Goal: Information Seeking & Learning: Learn about a topic

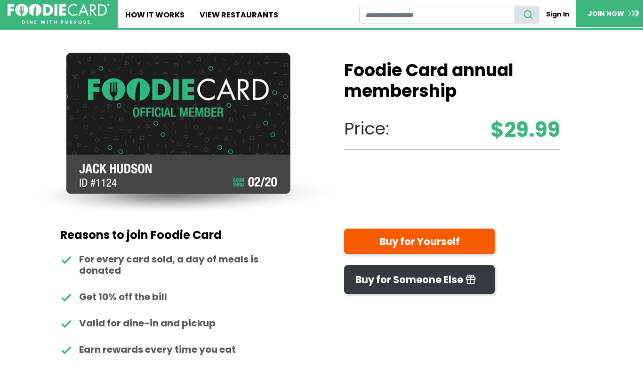
scroll to position [28, 0]
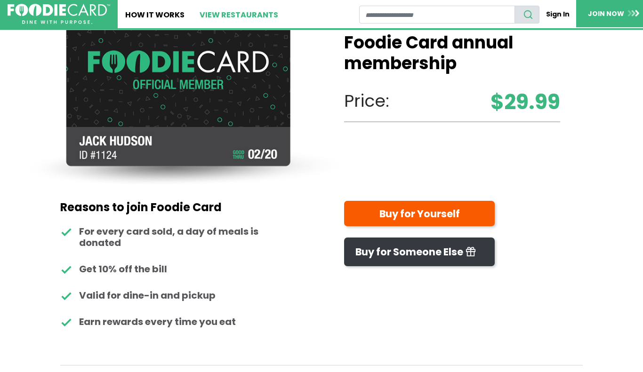
click at [241, 9] on link "View restaurants" at bounding box center [239, 14] width 94 height 28
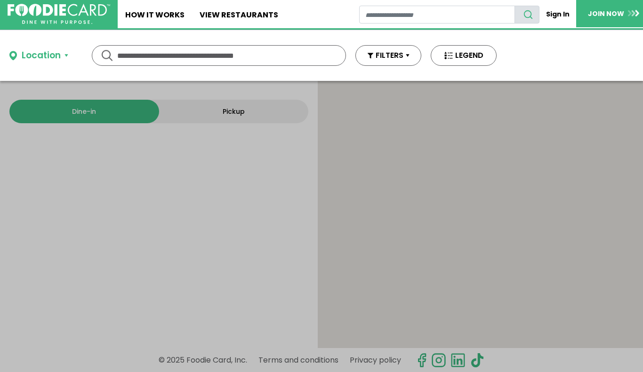
click at [349, 100] on div at bounding box center [480, 214] width 325 height 267
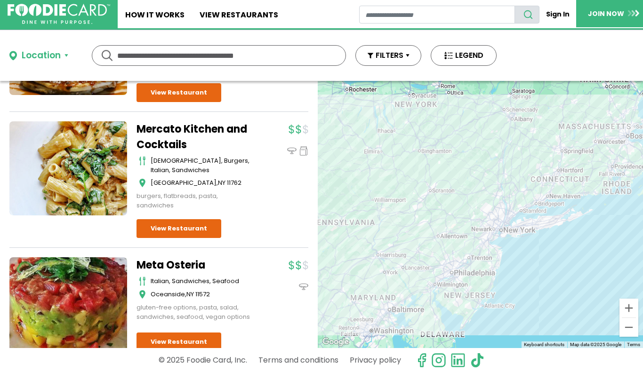
scroll to position [2084, 0]
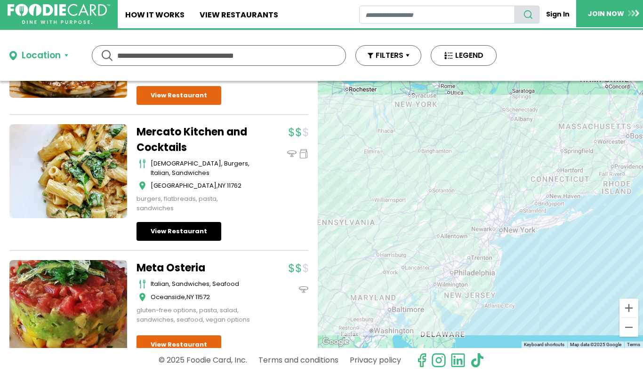
click at [185, 241] on link "View Restaurant" at bounding box center [179, 231] width 85 height 19
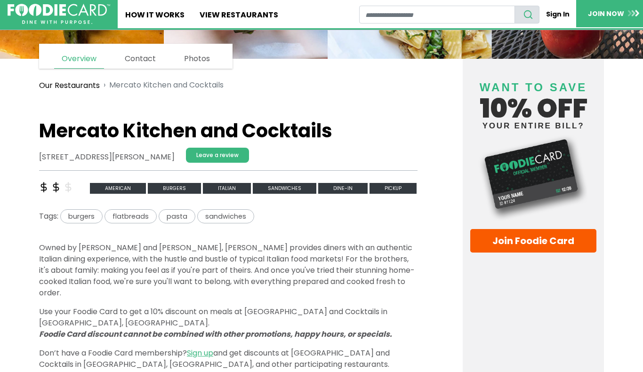
scroll to position [149, 0]
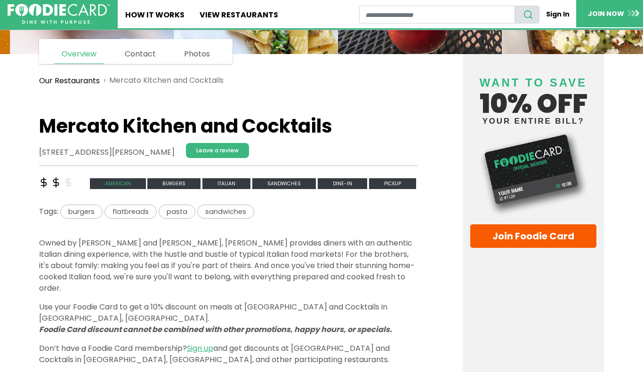
click at [113, 181] on span "american" at bounding box center [118, 183] width 56 height 11
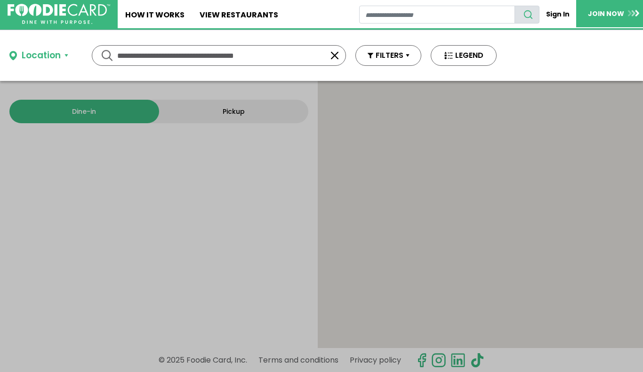
type input "********"
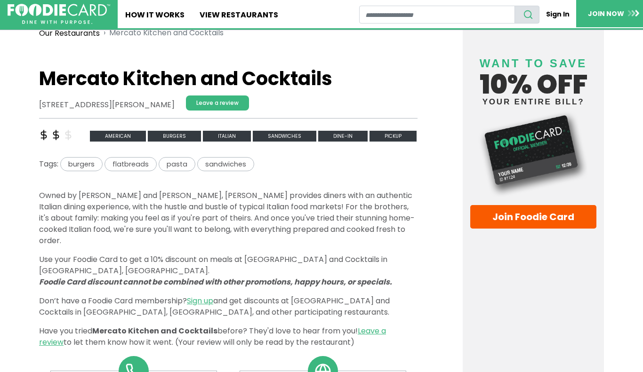
scroll to position [214, 0]
